Goal: Task Accomplishment & Management: Use online tool/utility

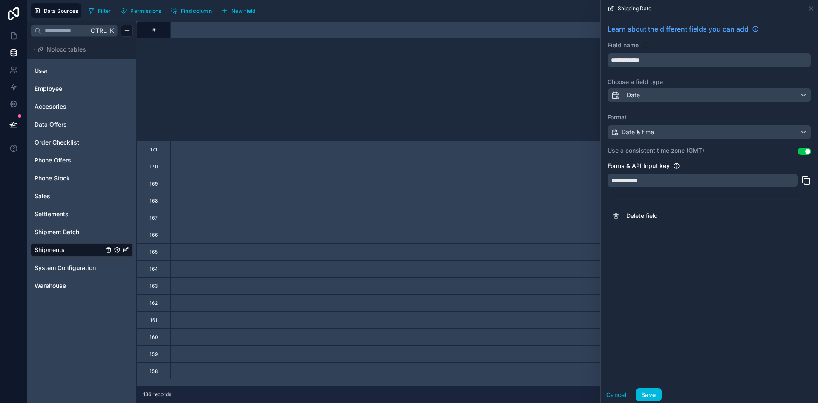
scroll to position [213, 1143]
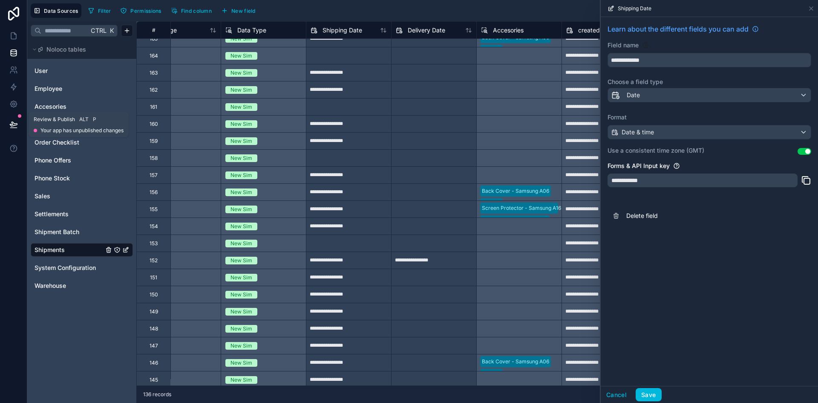
click at [17, 123] on icon at bounding box center [13, 124] width 9 height 9
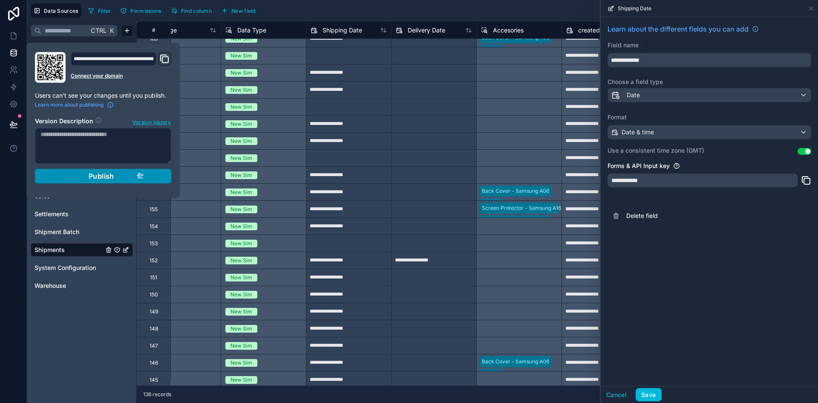
click at [106, 177] on span "Publish" at bounding box center [102, 176] width 26 height 9
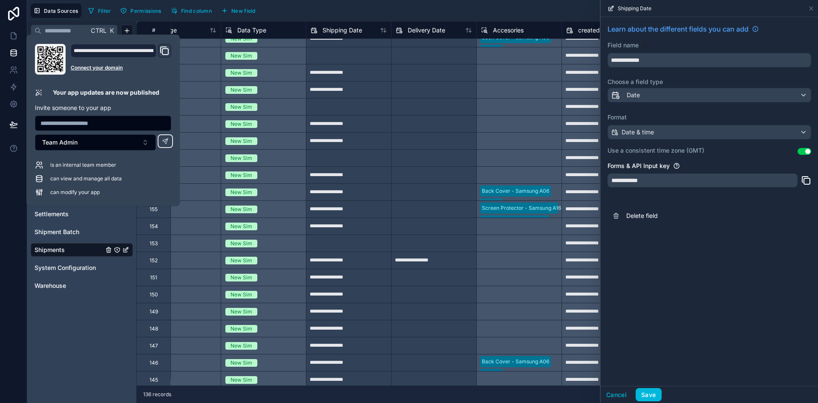
click at [324, 3] on div "Data Sources Filter Permissions Find column New field Export Import New record" at bounding box center [422, 10] width 791 height 21
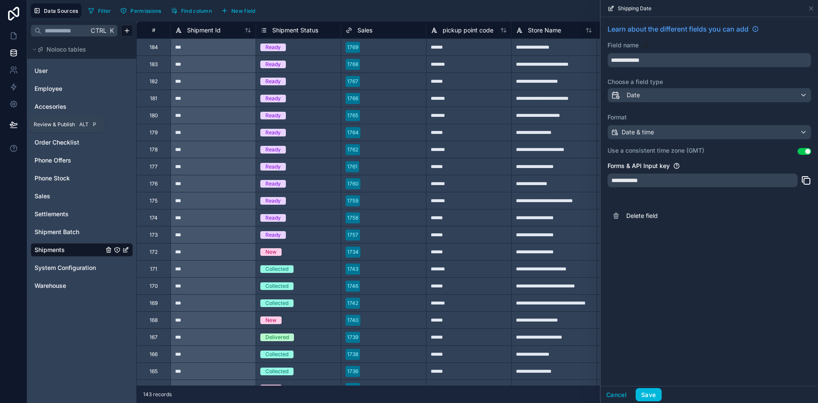
click at [8, 121] on button at bounding box center [13, 124] width 19 height 24
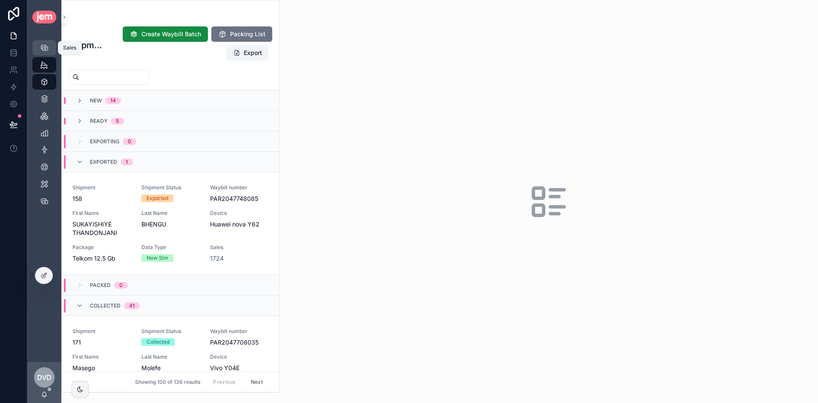
click at [49, 52] on div "Sales" at bounding box center [44, 48] width 14 height 14
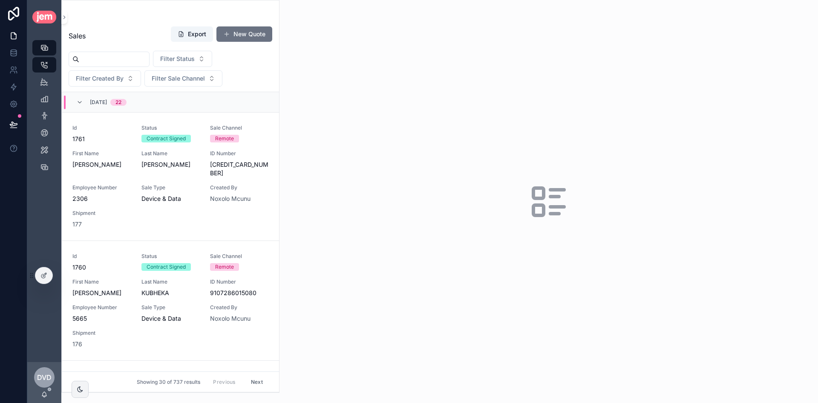
click at [118, 56] on input "scrollable content" at bounding box center [114, 59] width 70 height 12
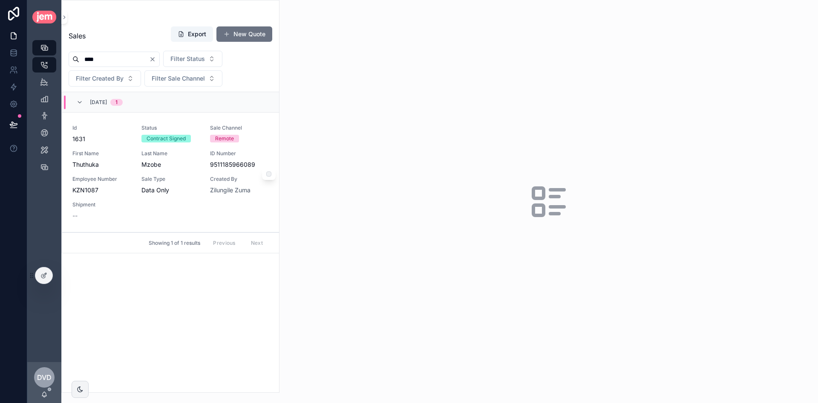
type input "****"
click at [185, 172] on div "Id 1631 Status Contract Signed Sale Channel Remote First Name Thuthuka Last Nam…" at bounding box center [170, 171] width 196 height 95
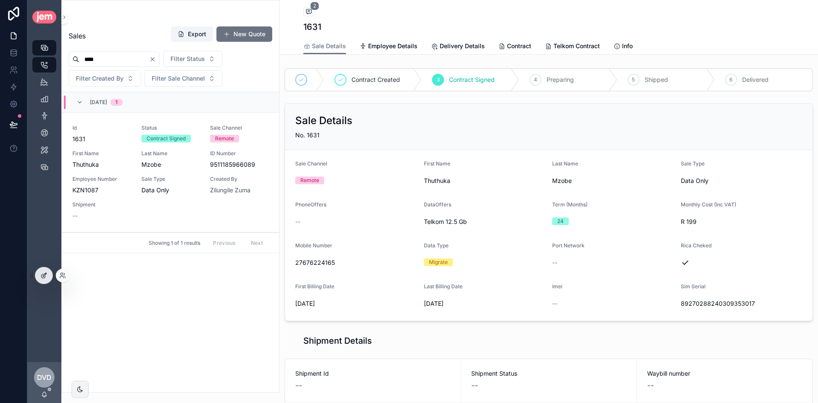
click at [45, 268] on div at bounding box center [43, 275] width 17 height 16
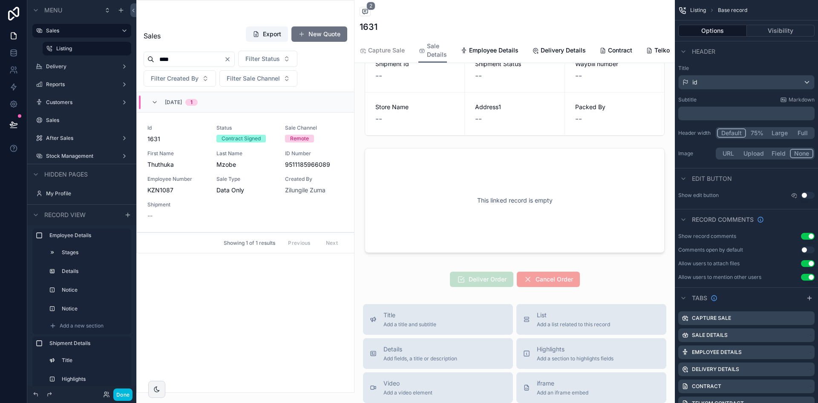
scroll to position [511, 0]
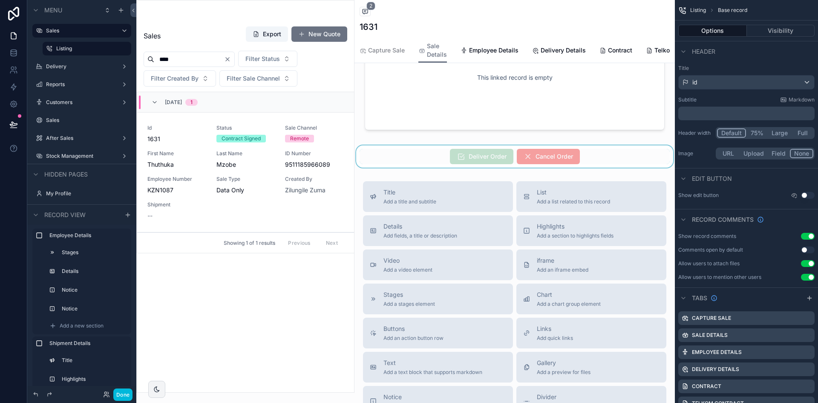
click at [490, 167] on div "scrollable content" at bounding box center [514, 156] width 320 height 22
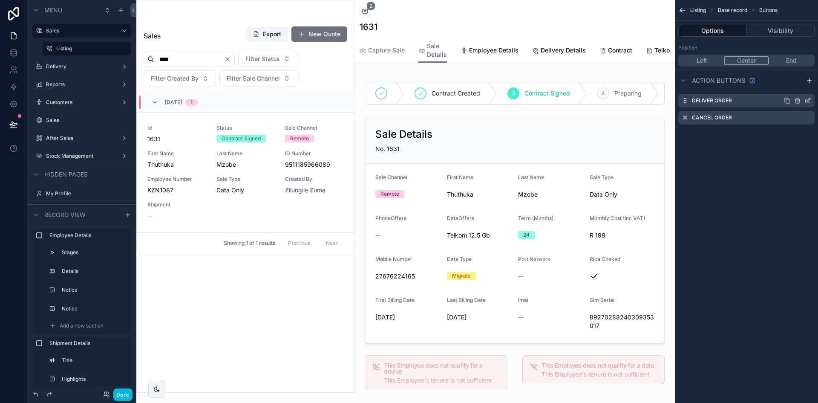
click at [807, 101] on icon "scrollable content" at bounding box center [808, 99] width 3 height 3
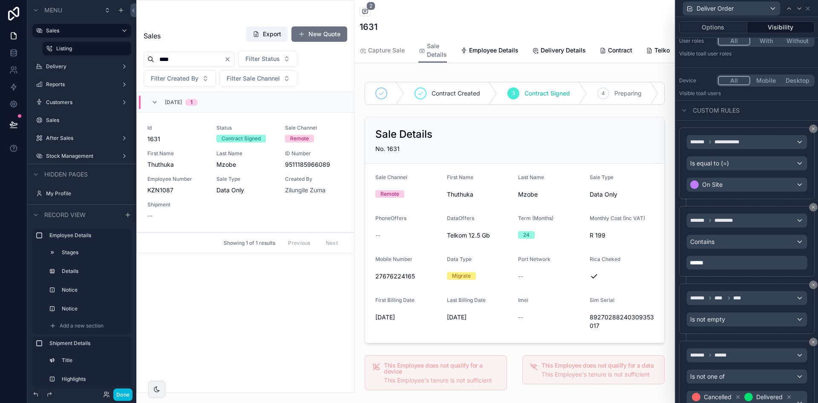
scroll to position [124, 0]
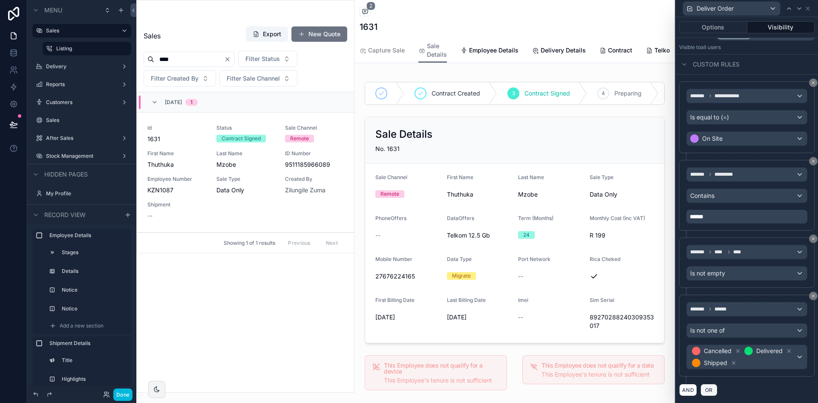
click at [711, 392] on span "OR" at bounding box center [708, 389] width 11 height 6
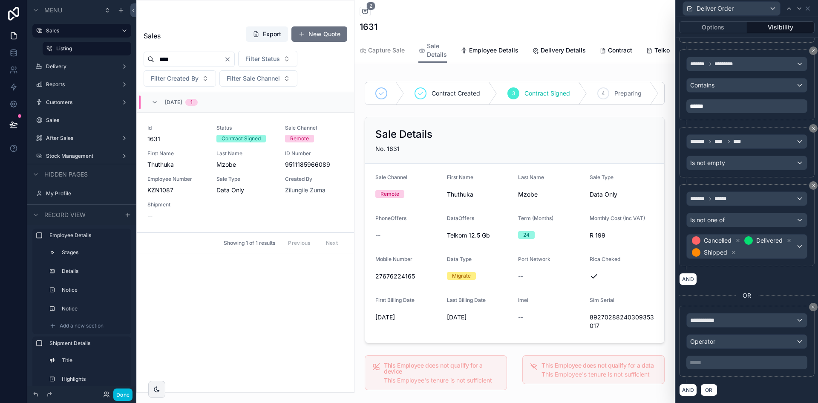
scroll to position [235, 0]
click at [731, 313] on button "**********" at bounding box center [746, 320] width 121 height 14
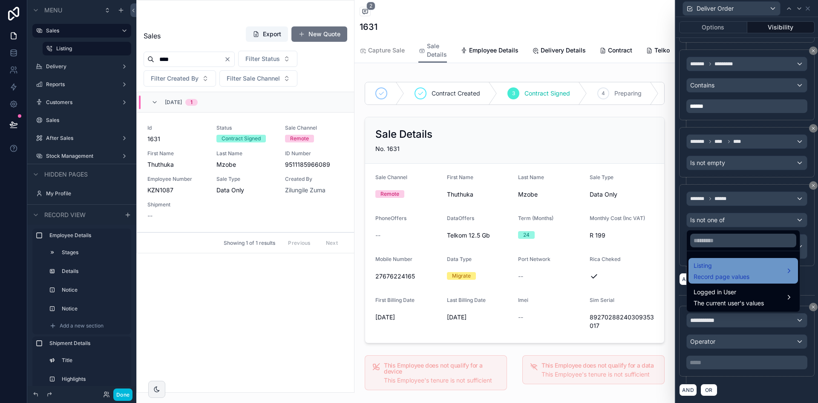
click at [757, 268] on div "Listing Record page values" at bounding box center [743, 270] width 99 height 20
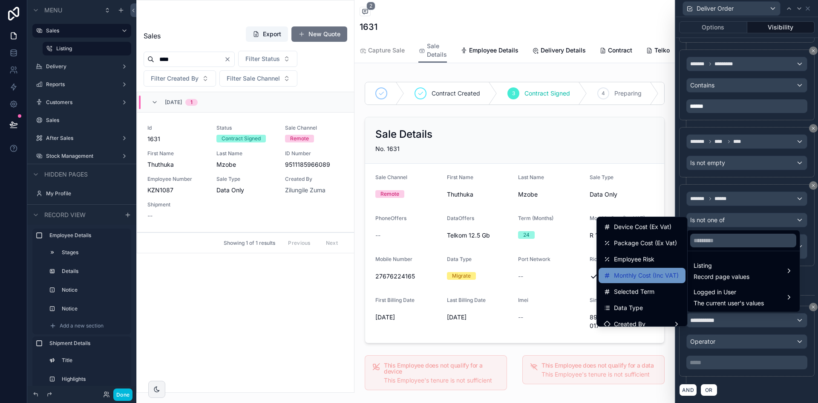
scroll to position [128, 0]
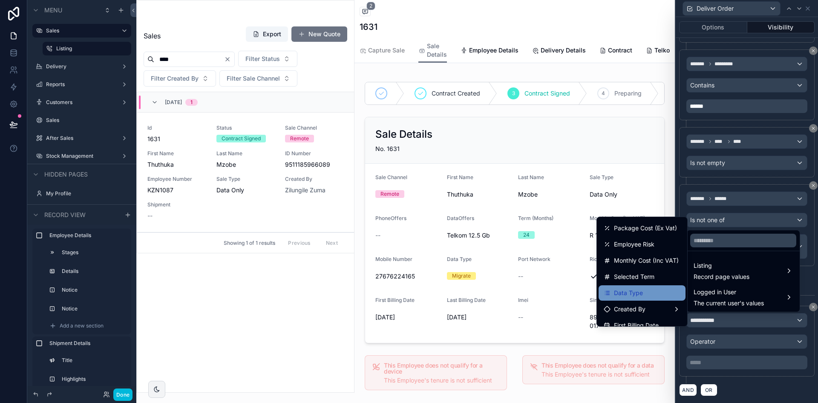
click at [653, 289] on div "Data Type" at bounding box center [642, 293] width 77 height 10
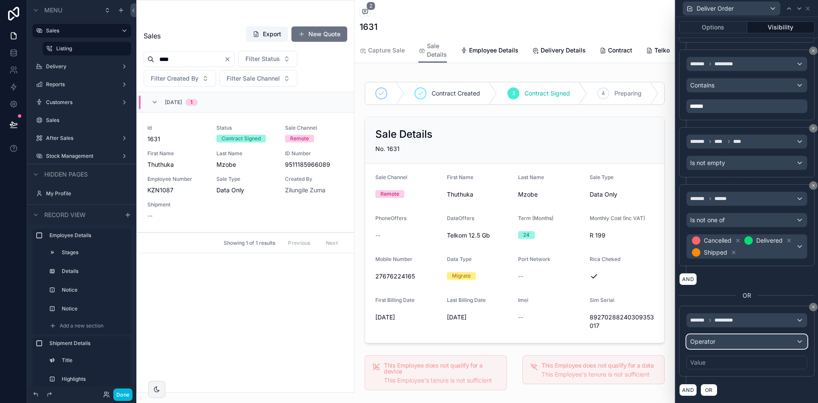
click at [728, 347] on div "Operator" at bounding box center [747, 341] width 120 height 14
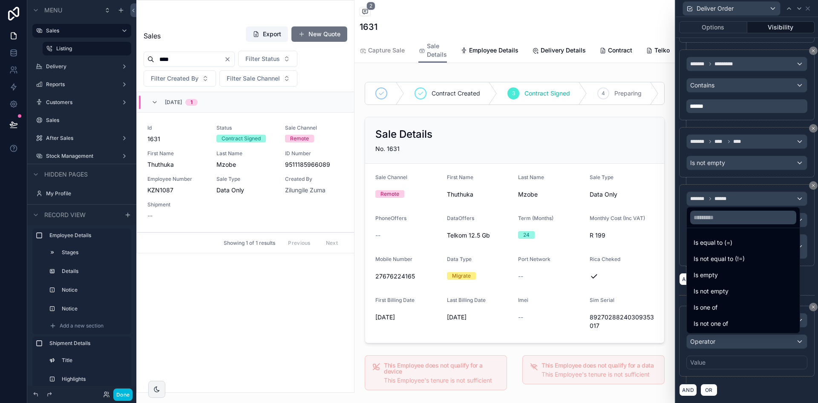
click at [739, 249] on div "Is equal to (=)" at bounding box center [742, 242] width 109 height 15
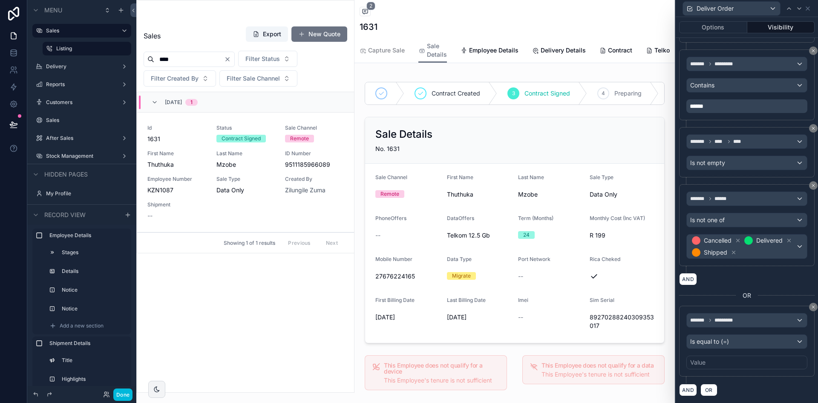
click at [732, 359] on div "Value" at bounding box center [746, 362] width 121 height 14
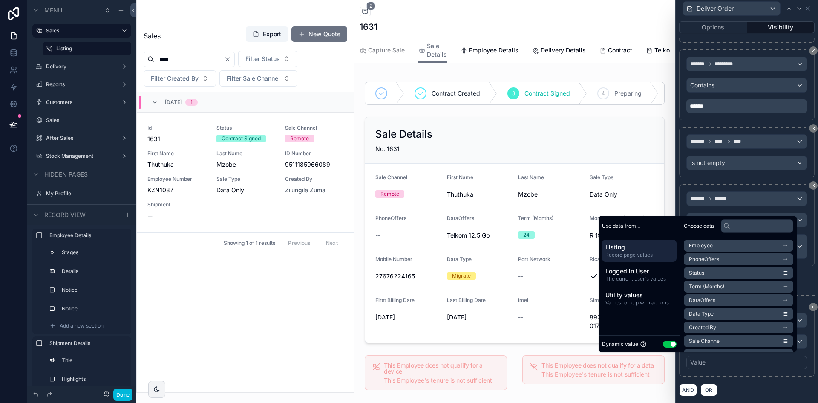
click at [665, 340] on div "Dynamic value Use setting" at bounding box center [639, 344] width 75 height 10
click at [664, 342] on button "Use setting" at bounding box center [670, 343] width 14 height 7
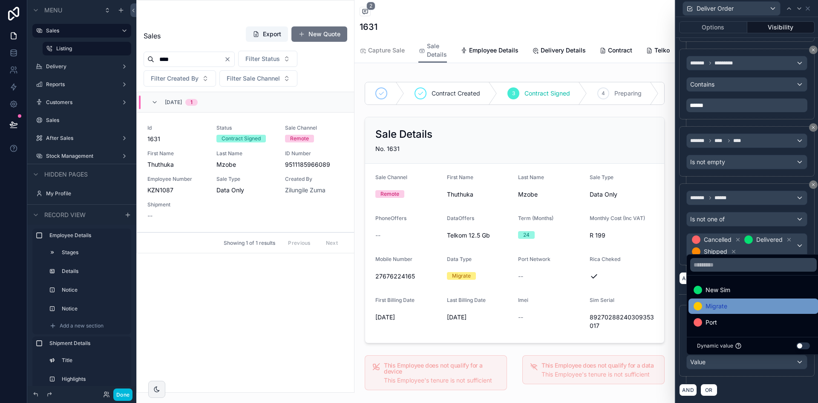
click at [737, 313] on div "Migrate" at bounding box center [753, 305] width 130 height 15
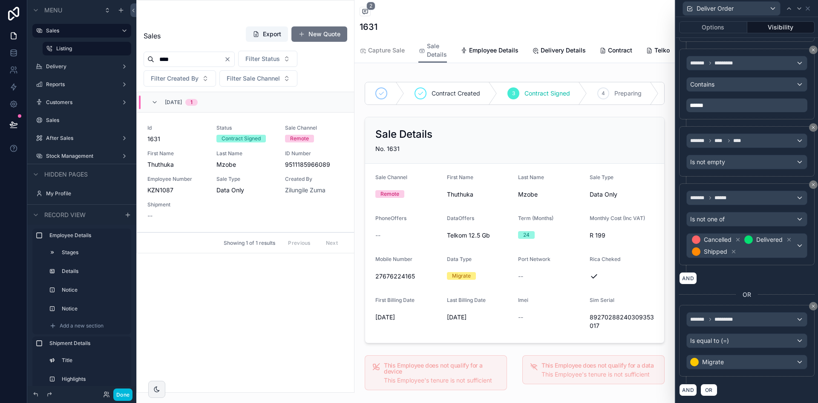
click at [768, 379] on div "******* ********* Is equal to (=) Migrate" at bounding box center [746, 344] width 135 height 78
click at [693, 384] on button "AND" at bounding box center [688, 389] width 18 height 12
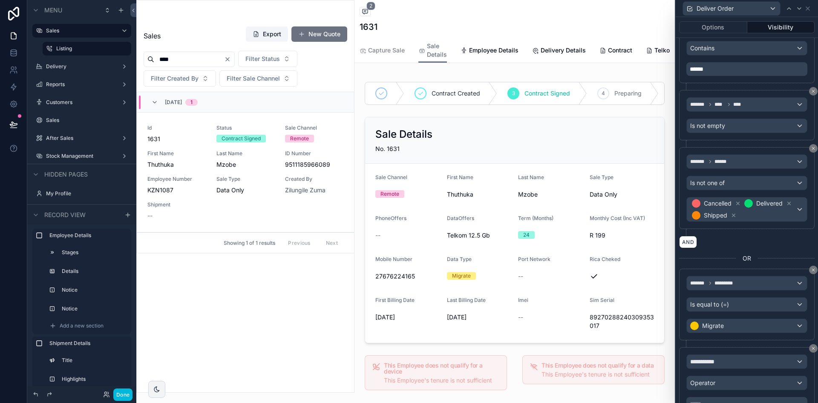
scroll to position [313, 0]
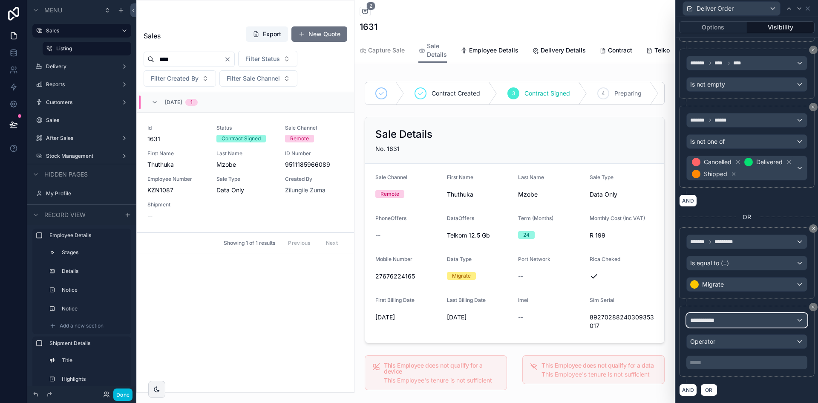
click at [744, 321] on div "**********" at bounding box center [747, 320] width 120 height 14
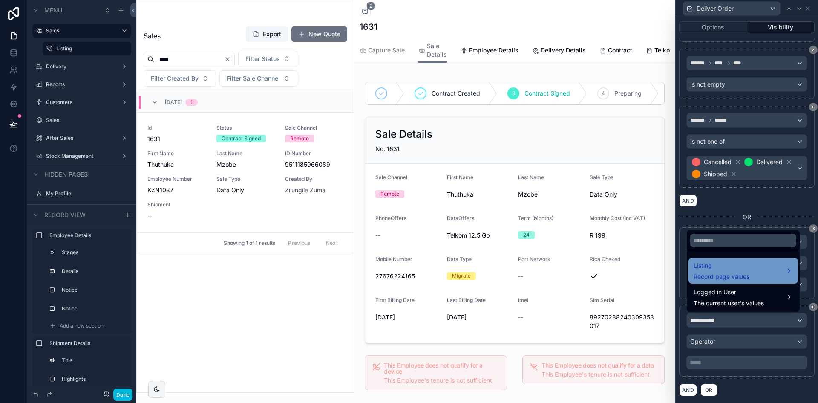
click at [740, 282] on div "Listing Record page values" at bounding box center [742, 271] width 109 height 26
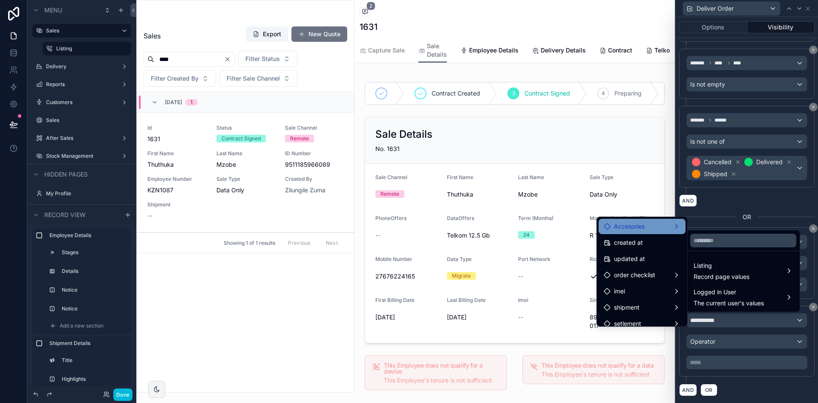
scroll to position [741, 0]
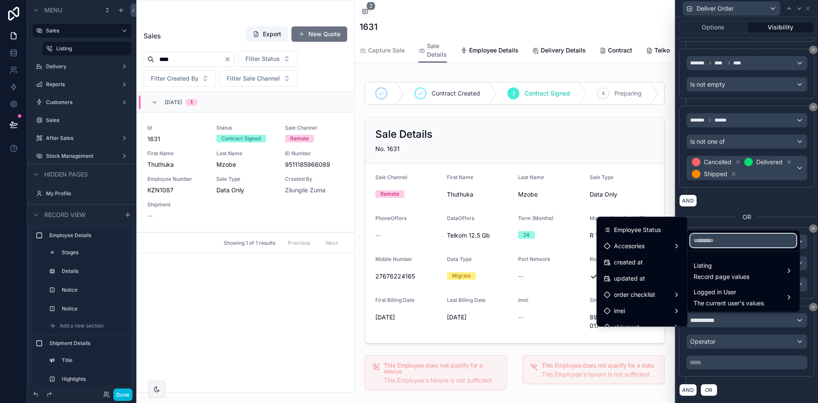
click at [721, 236] on input "text" at bounding box center [743, 240] width 106 height 14
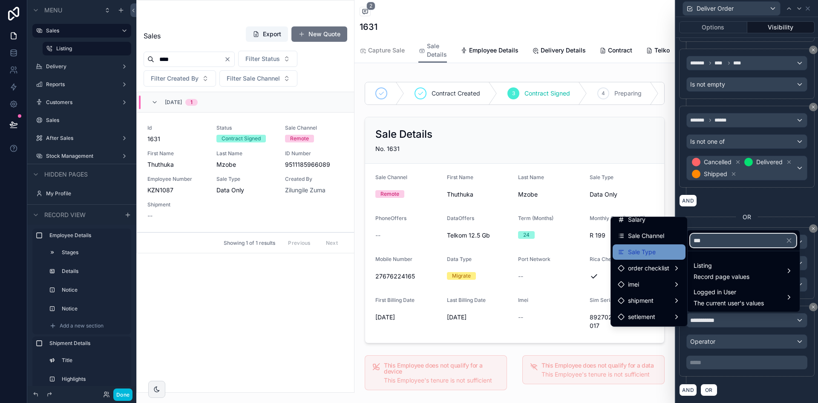
type input "***"
click at [628, 248] on span "Sale Type" at bounding box center [642, 252] width 28 height 10
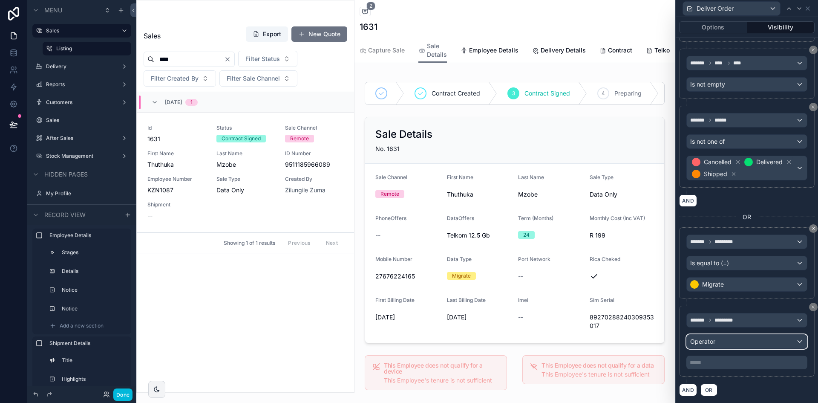
click at [706, 343] on span "Operator" at bounding box center [702, 340] width 25 height 7
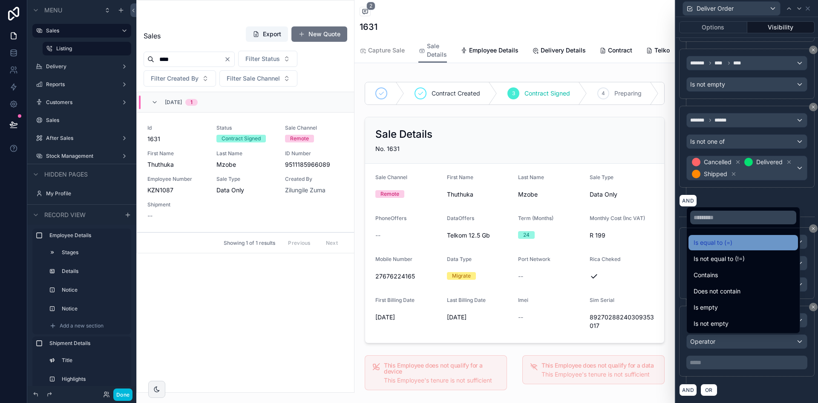
click at [754, 241] on div "Is equal to (=)" at bounding box center [743, 242] width 99 height 10
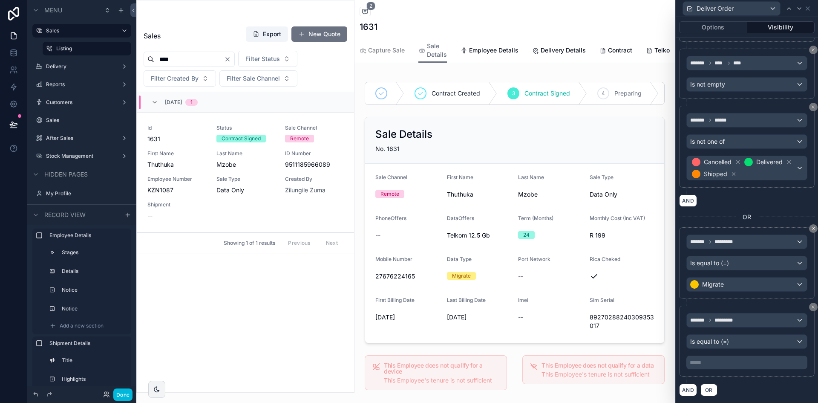
click at [721, 368] on div "***** ﻿" at bounding box center [746, 362] width 121 height 14
click at [721, 365] on p "***** ﻿" at bounding box center [748, 362] width 116 height 9
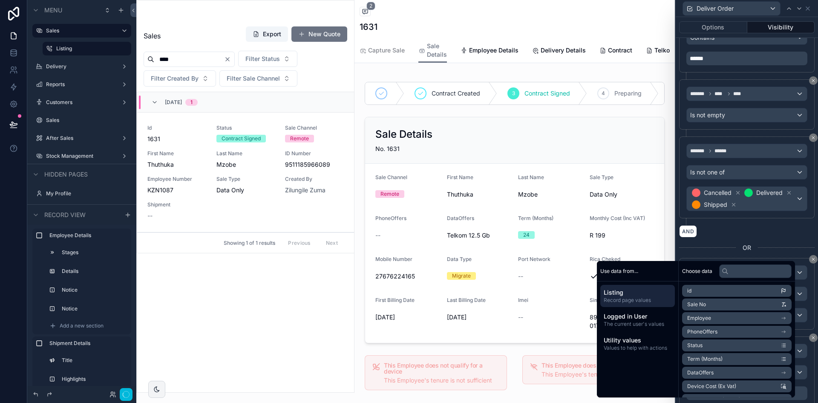
scroll to position [313, 0]
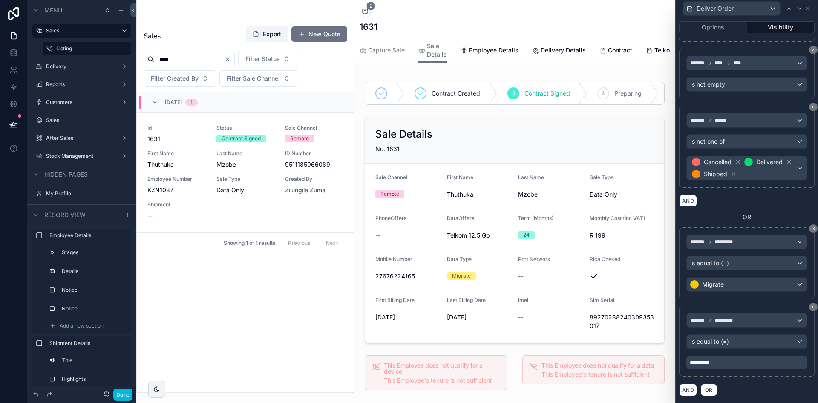
click at [777, 186] on div "******* ****** Is not one of Cancelled Delivered Shipped" at bounding box center [746, 147] width 135 height 82
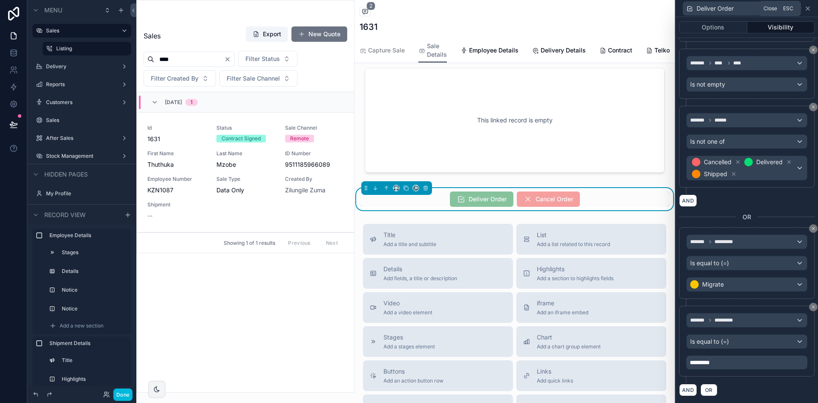
click at [807, 8] on icon at bounding box center [807, 8] width 7 height 7
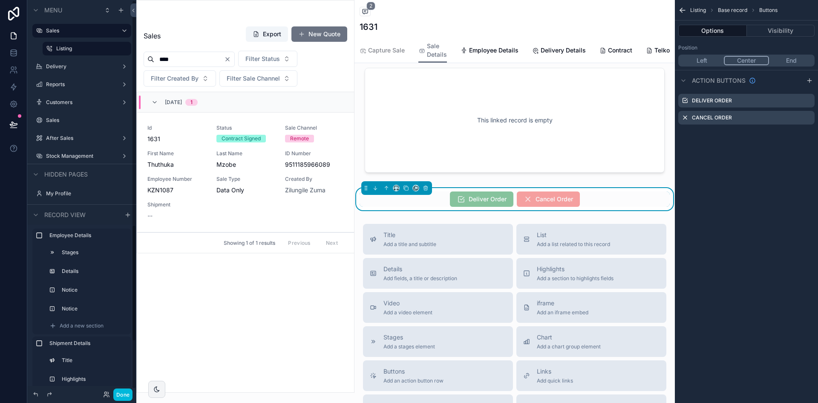
click at [122, 400] on div "Done" at bounding box center [81, 394] width 109 height 17
click at [124, 394] on button "Done" at bounding box center [122, 394] width 19 height 12
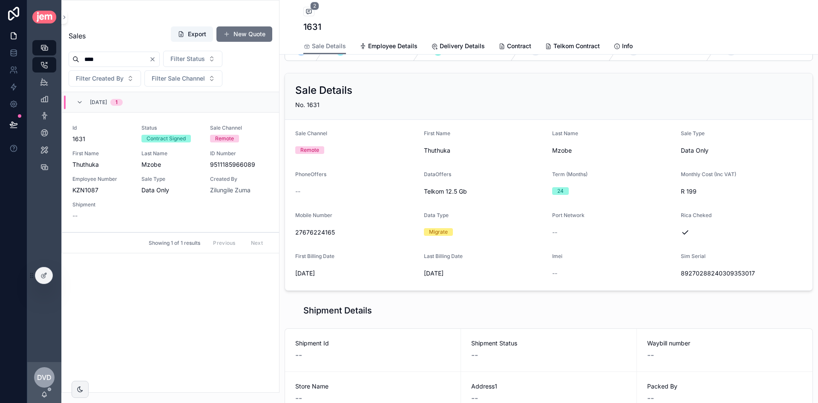
scroll to position [0, 0]
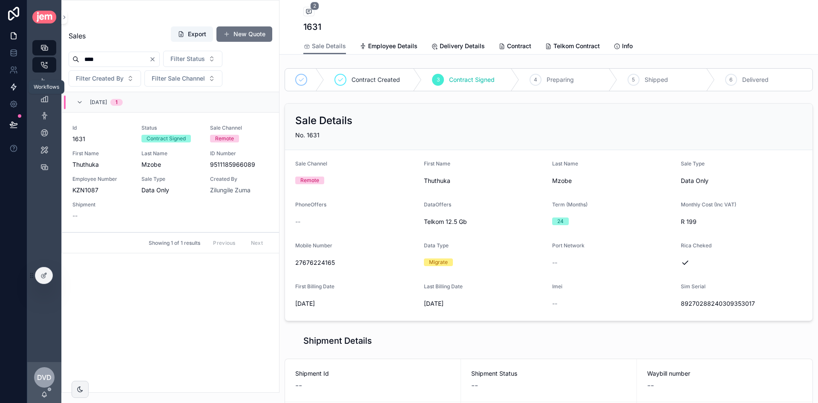
click at [17, 85] on icon at bounding box center [13, 87] width 9 height 9
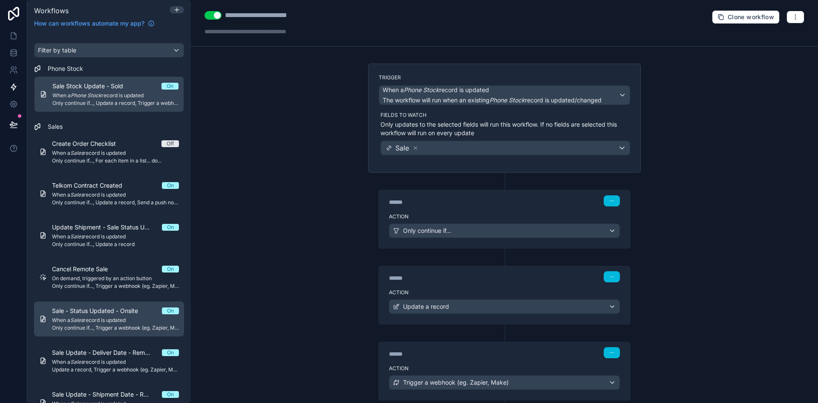
click at [112, 329] on span "Only continue if..., Trigger a webhook (eg. Zapier, Make)" at bounding box center [115, 327] width 127 height 7
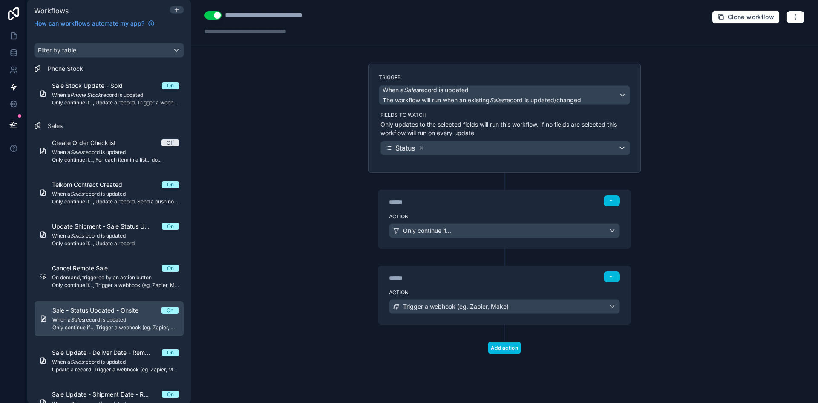
click at [530, 219] on label "Action" at bounding box center [504, 216] width 231 height 7
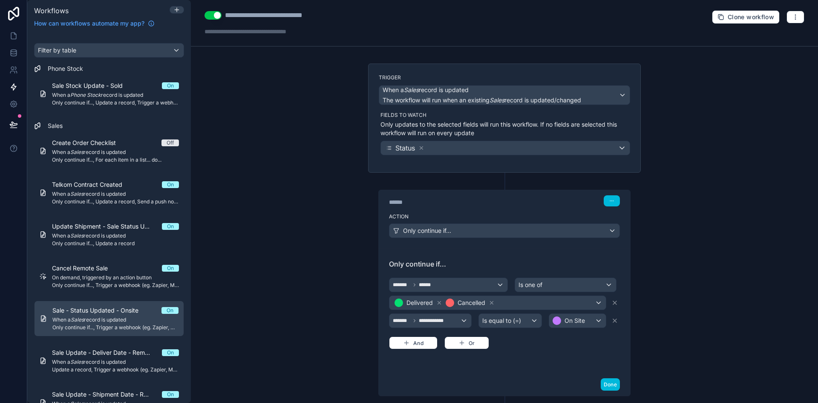
scroll to position [126, 0]
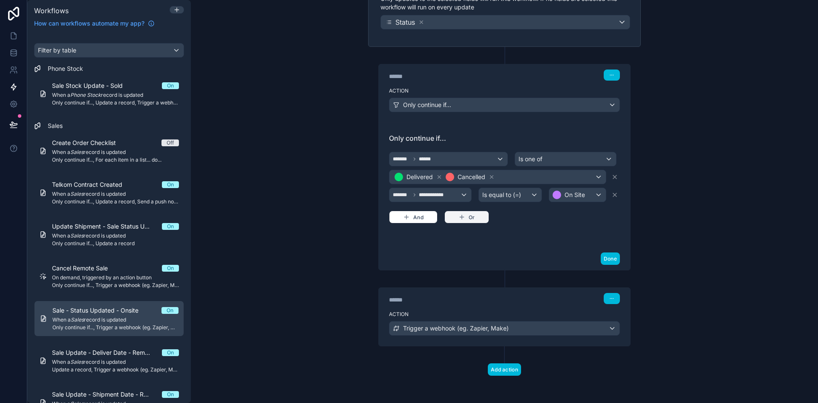
click at [469, 221] on button "Or" at bounding box center [466, 216] width 45 height 13
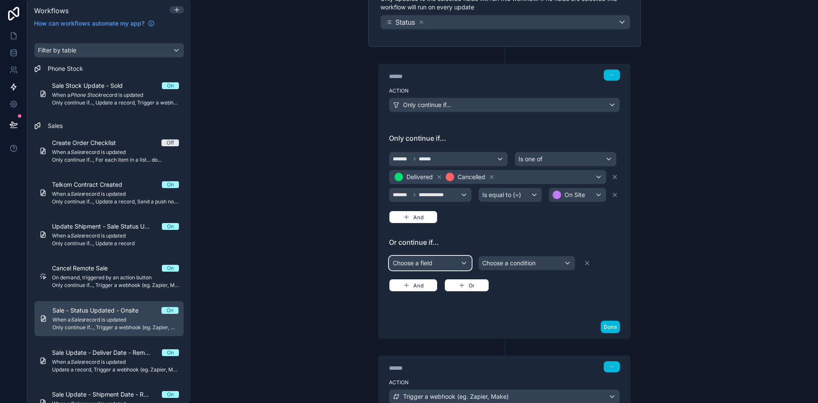
click at [448, 259] on div "Choose a field" at bounding box center [430, 263] width 82 height 14
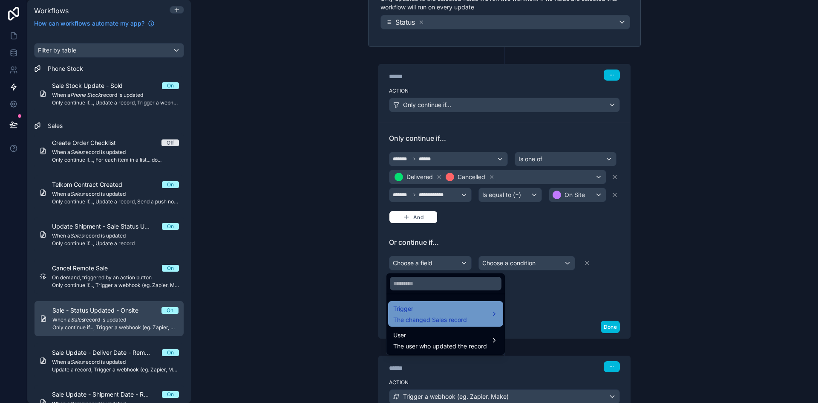
click at [453, 303] on div "Trigger The changed Sales record" at bounding box center [445, 314] width 115 height 26
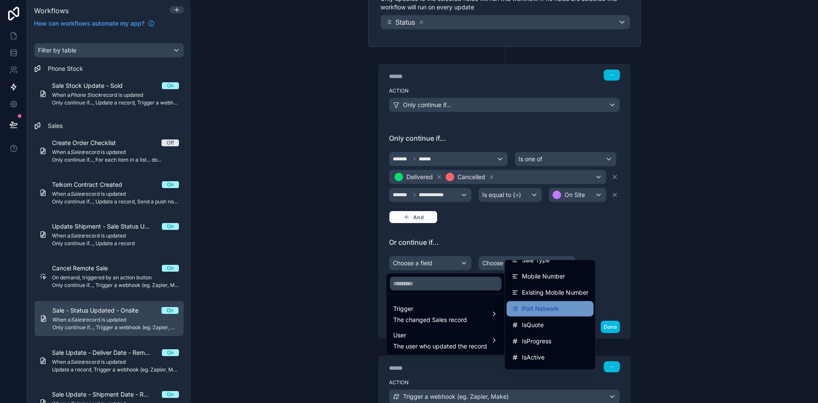
scroll to position [469, 0]
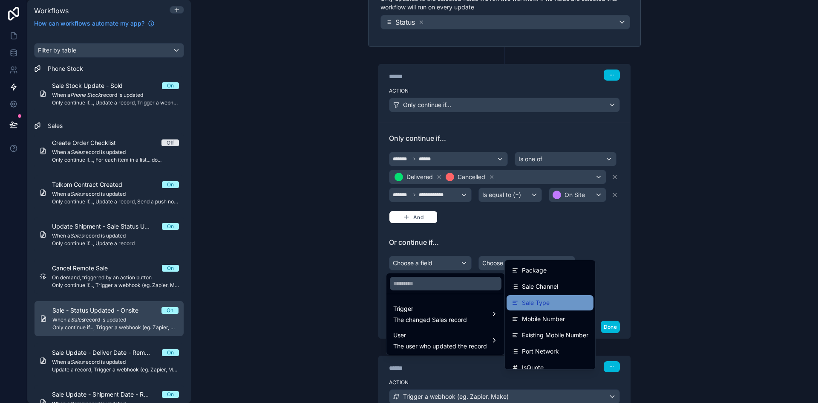
click at [564, 304] on div "Sale Type" at bounding box center [550, 302] width 77 height 10
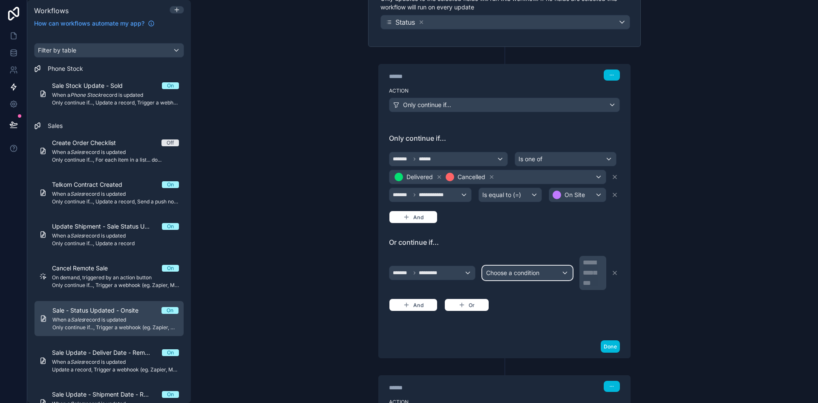
click at [517, 269] on span "Choose a condition" at bounding box center [512, 272] width 53 height 7
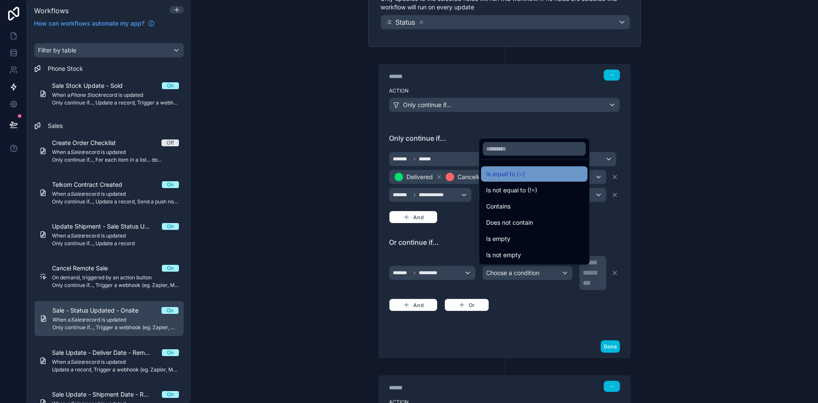
click at [525, 178] on div "Is equal to (=)" at bounding box center [534, 174] width 96 height 10
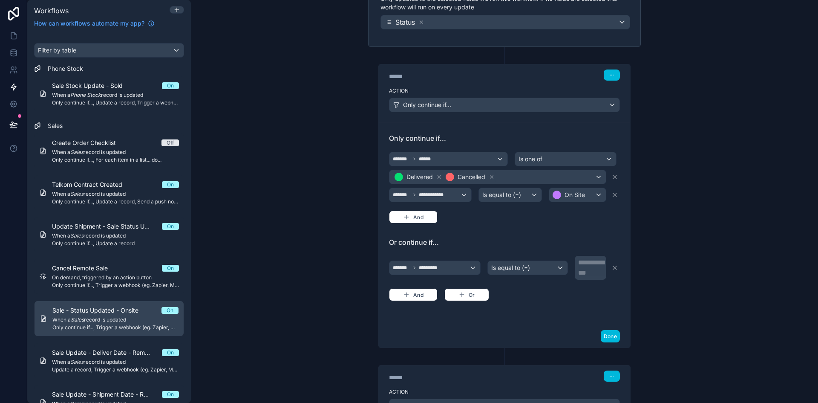
click at [583, 271] on div "**********" at bounding box center [591, 267] width 26 height 20
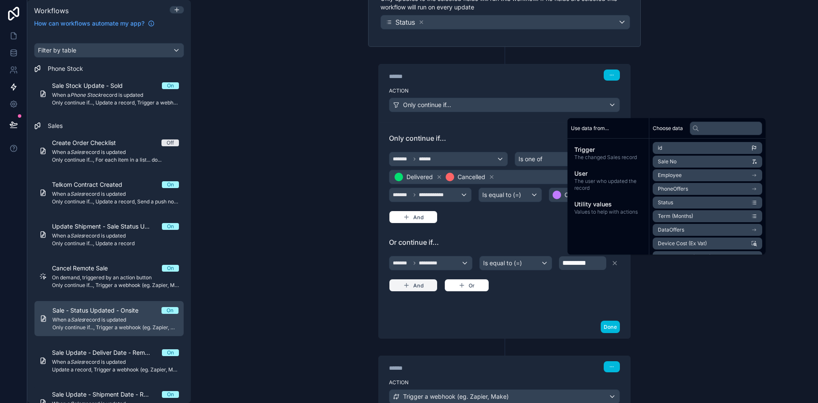
click at [423, 281] on button "And" at bounding box center [413, 285] width 49 height 13
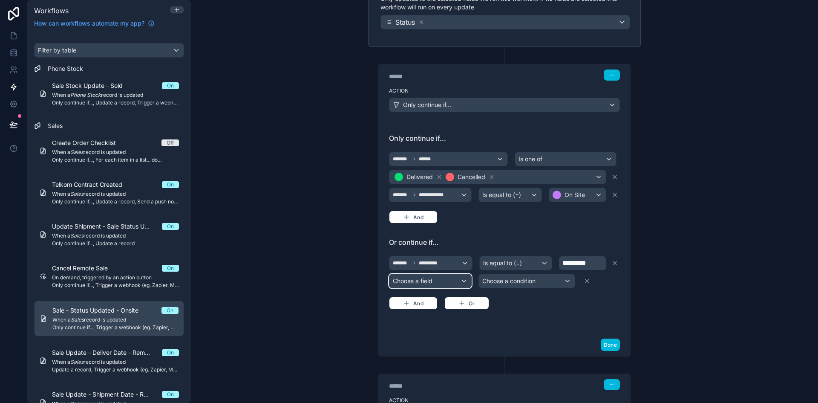
click at [452, 282] on div "Choose a field" at bounding box center [430, 281] width 82 height 14
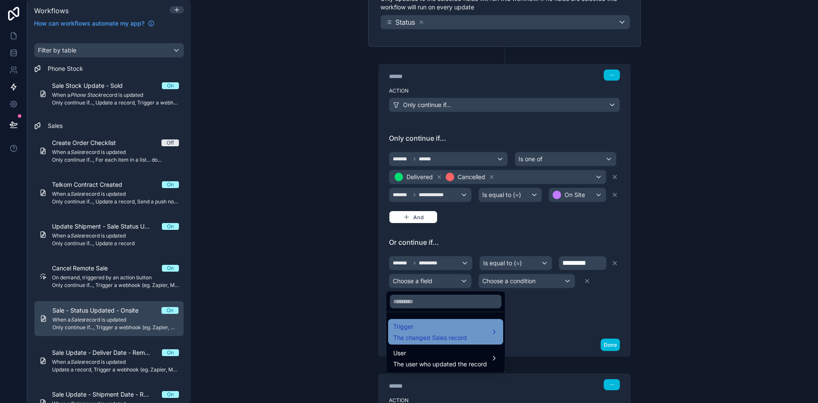
click at [455, 337] on span "The changed Sales record" at bounding box center [430, 337] width 74 height 9
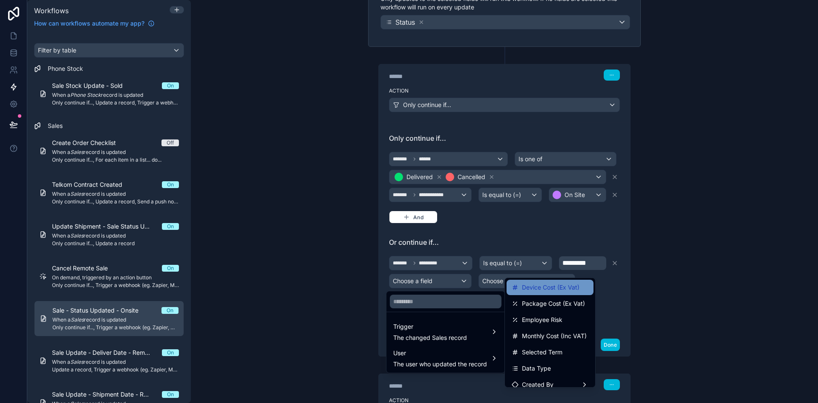
scroll to position [128, 0]
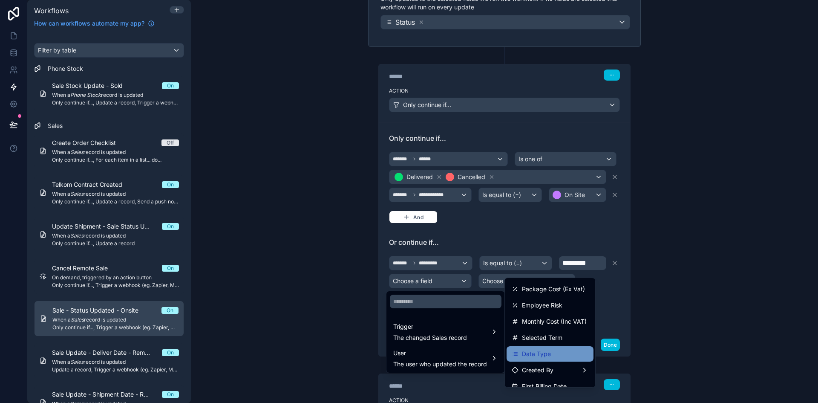
click at [564, 353] on div "Data Type" at bounding box center [550, 353] width 77 height 10
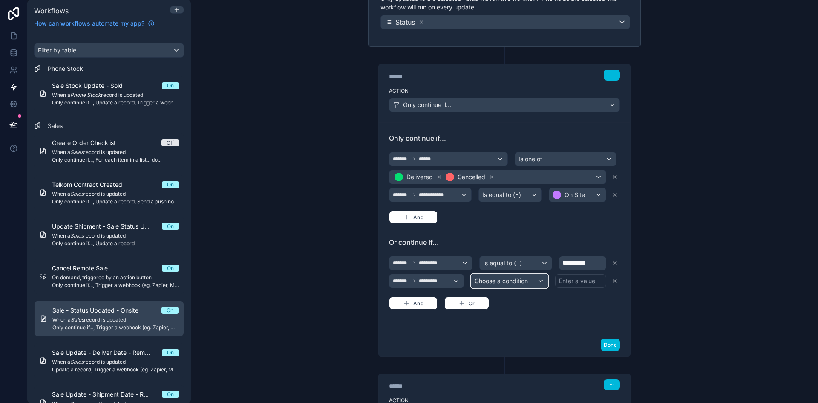
click at [503, 277] on span "Choose a condition" at bounding box center [501, 280] width 53 height 7
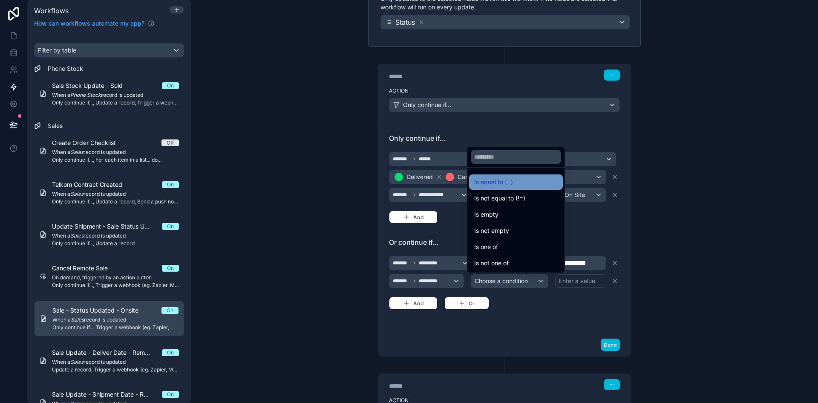
click at [515, 184] on div "Is equal to (=)" at bounding box center [515, 182] width 83 height 10
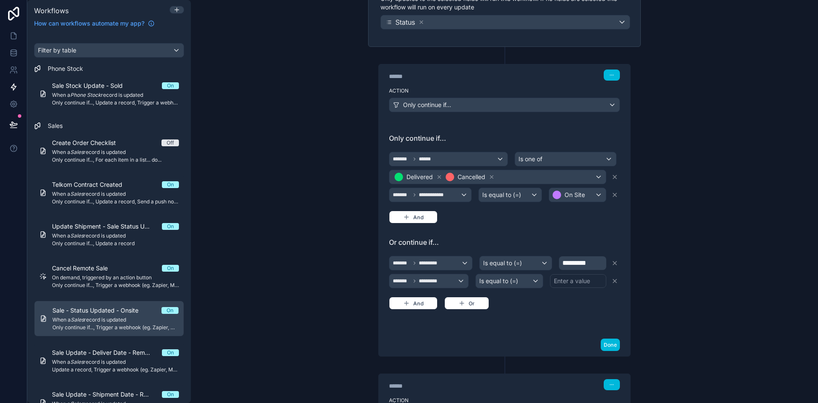
click at [588, 282] on div "Enter a value" at bounding box center [578, 281] width 56 height 14
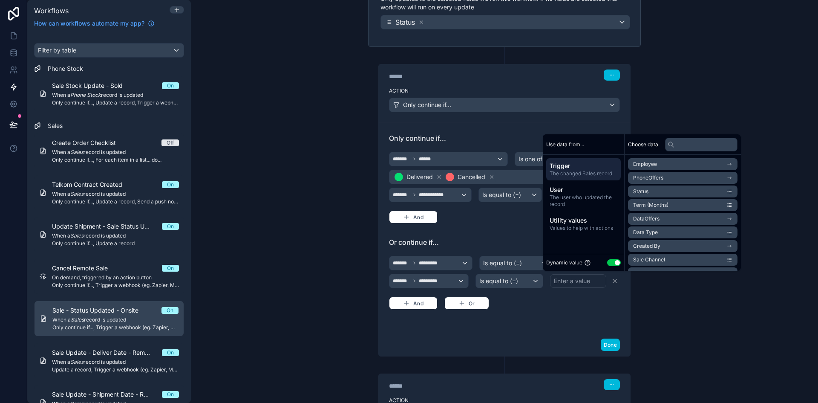
click at [613, 262] on button "Use setting" at bounding box center [614, 262] width 14 height 7
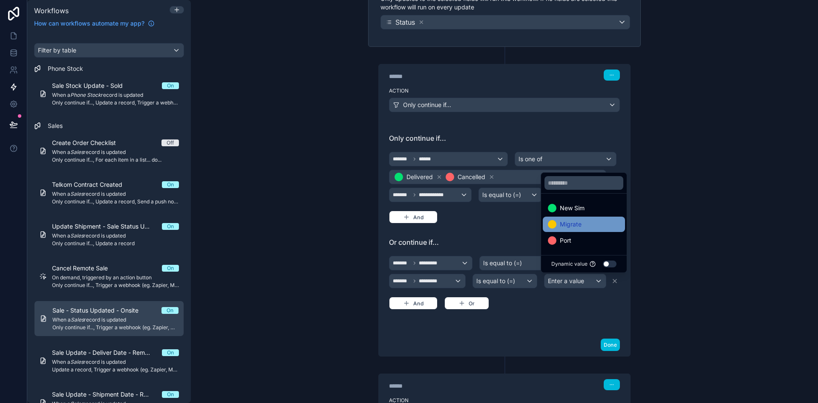
click at [593, 227] on div "Migrate" at bounding box center [584, 224] width 72 height 10
click at [559, 304] on div "******* ********* Is equal to (=) ********* ******* ********* Is equal to (=) M…" at bounding box center [504, 281] width 231 height 55
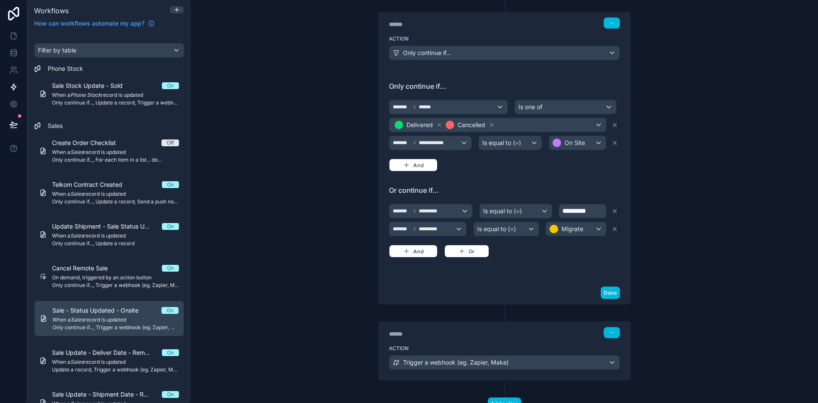
scroll to position [212, 0]
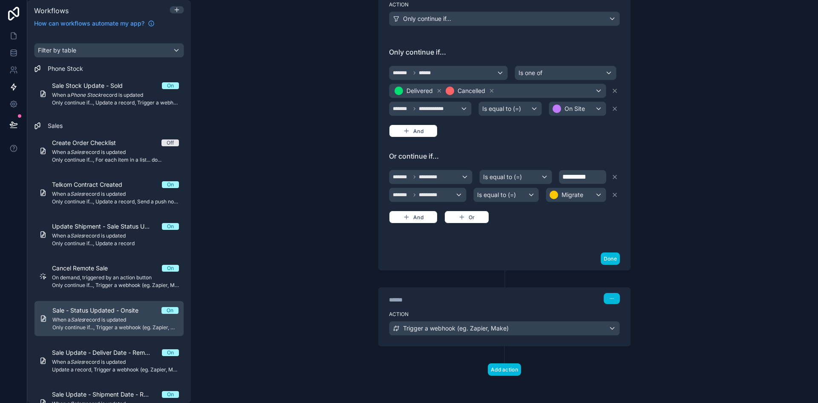
click at [335, 363] on div "**********" at bounding box center [504, 201] width 627 height 403
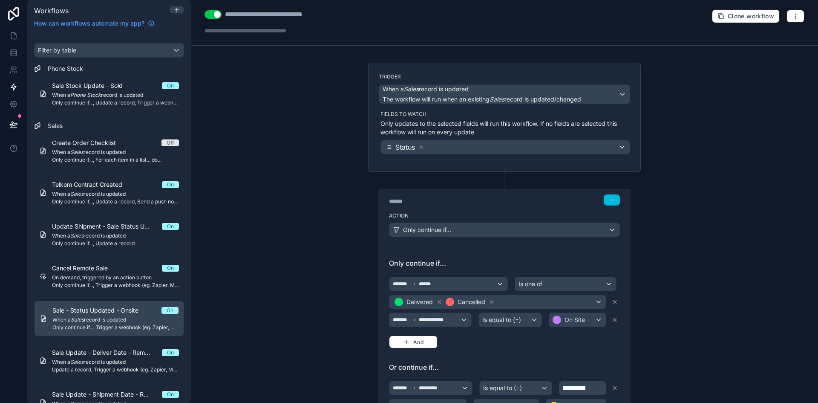
scroll to position [0, 0]
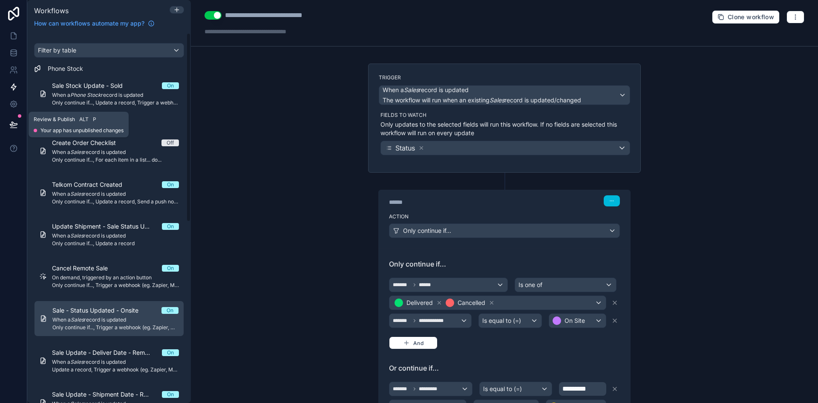
click at [20, 123] on button at bounding box center [13, 124] width 19 height 24
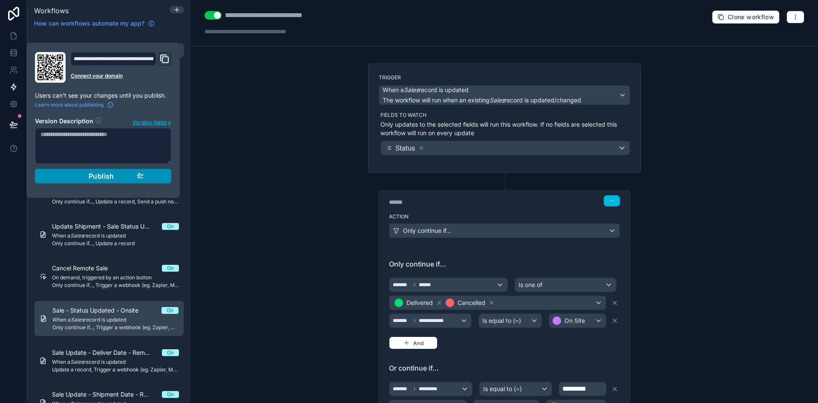
click at [88, 178] on div "Publish" at bounding box center [103, 176] width 81 height 9
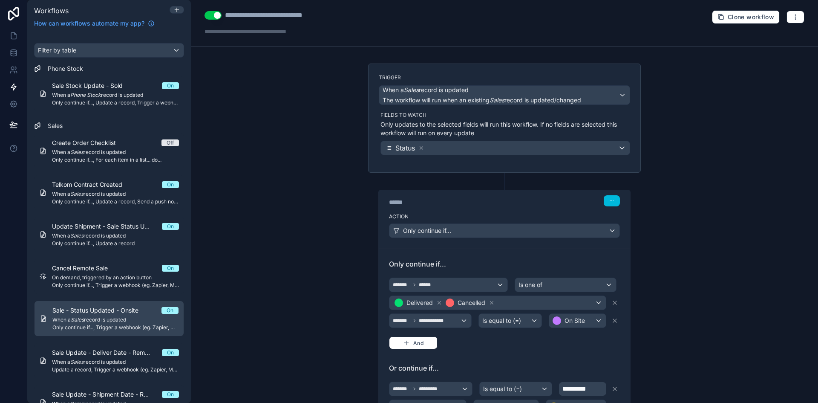
click at [368, 194] on div "**********" at bounding box center [504, 327] width 273 height 309
click at [786, 22] on button "button" at bounding box center [795, 17] width 18 height 13
click at [771, 46] on button "Run history" at bounding box center [759, 51] width 61 height 14
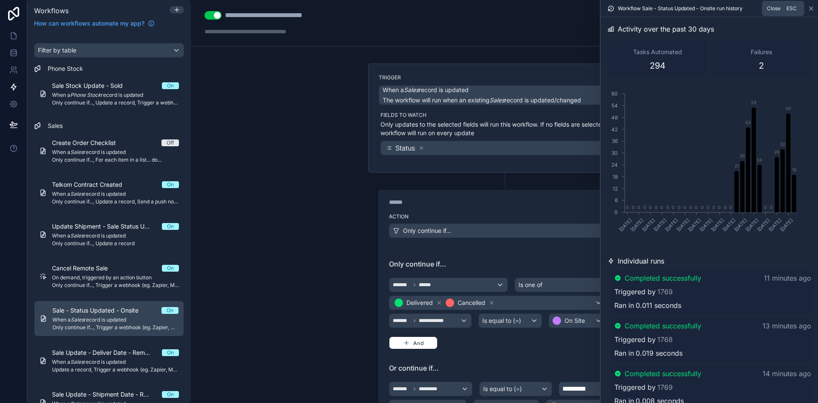
click at [809, 10] on icon at bounding box center [811, 8] width 7 height 7
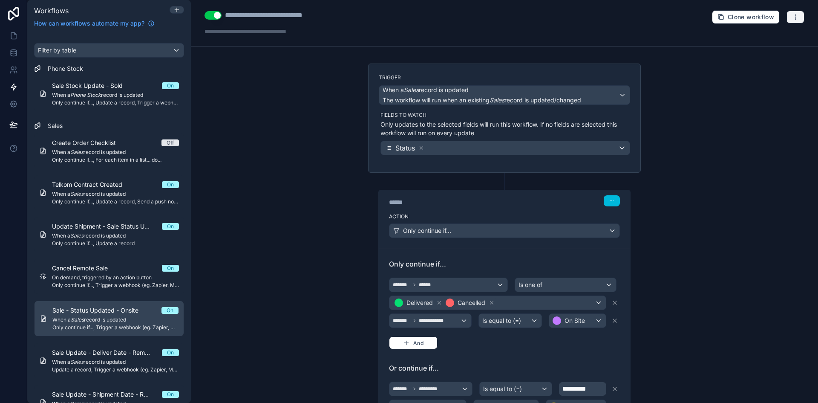
click at [789, 20] on button "button" at bounding box center [795, 17] width 18 height 13
click at [774, 49] on span "Run history" at bounding box center [766, 50] width 41 height 7
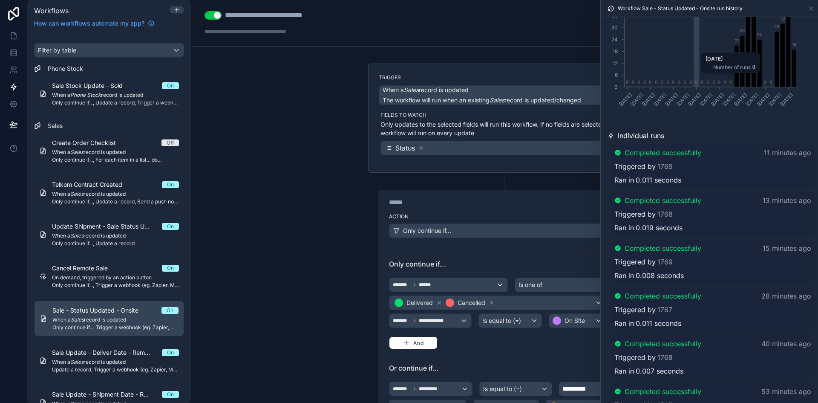
scroll to position [128, 0]
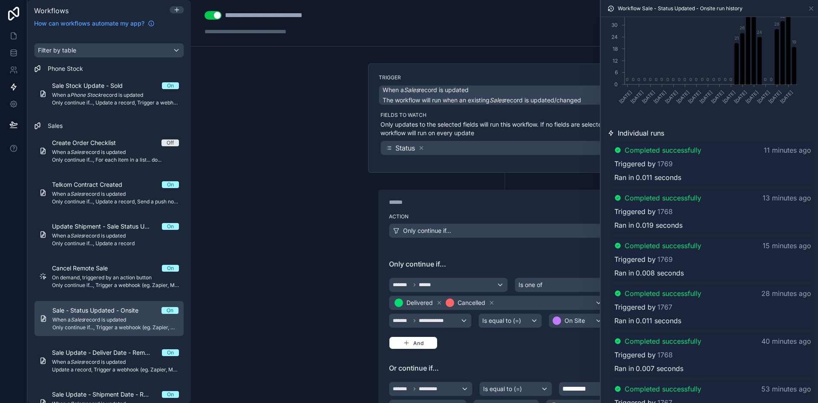
click at [815, 4] on div "Workflow Sale - Status Updated - Onsite run history" at bounding box center [709, 8] width 217 height 17
click at [814, 6] on icon at bounding box center [811, 8] width 7 height 7
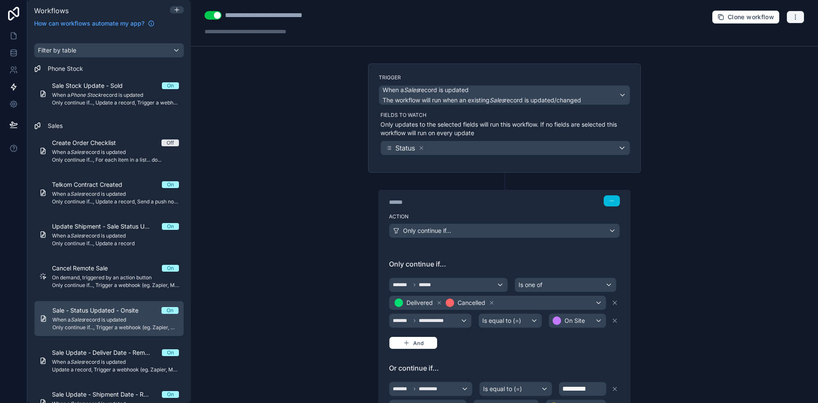
click at [792, 16] on icon "button" at bounding box center [795, 17] width 7 height 7
click at [780, 44] on button "Run history" at bounding box center [759, 51] width 61 height 14
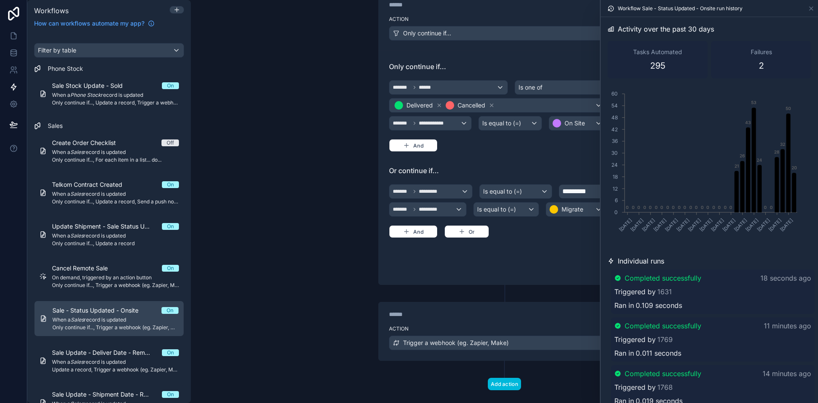
scroll to position [212, 0]
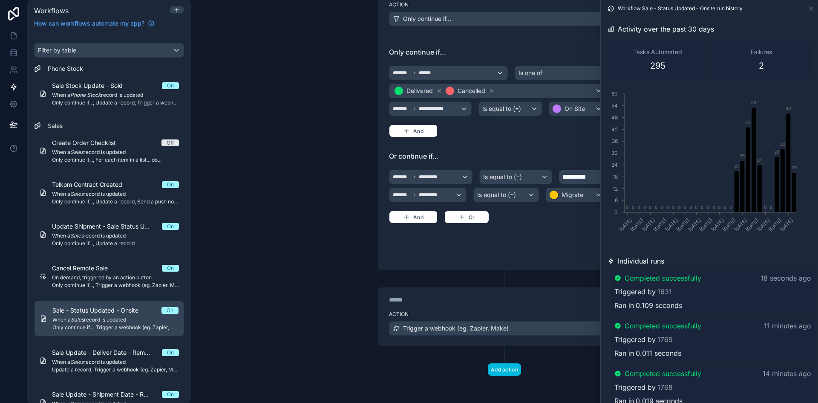
click at [672, 282] on span "Completed successfully" at bounding box center [663, 278] width 77 height 10
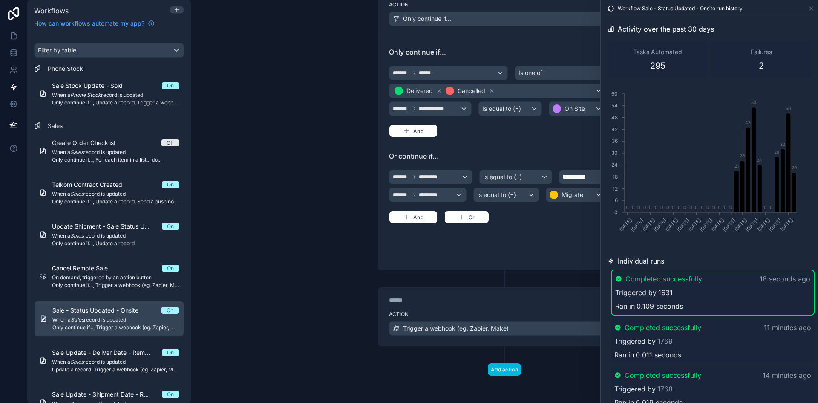
click at [665, 294] on link "1631" at bounding box center [665, 292] width 14 height 10
